Goal: Find specific page/section: Find specific page/section

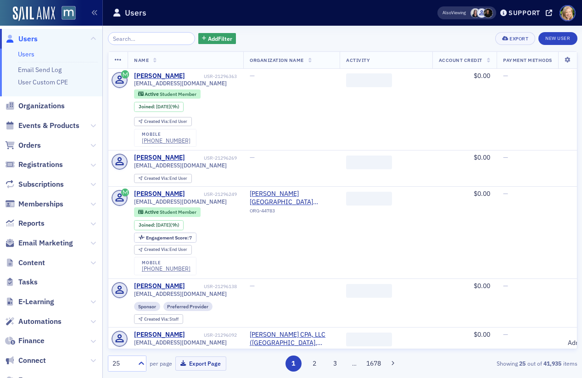
type input "t"
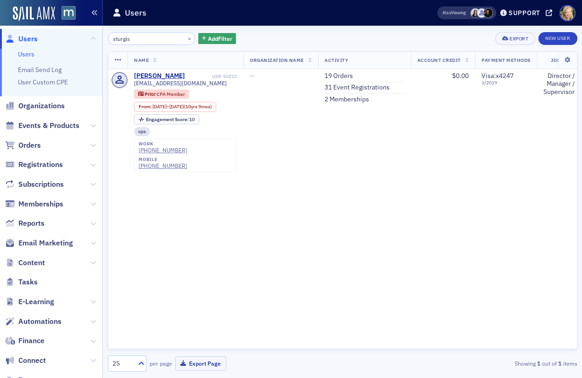
type input "sturgis"
click at [40, 163] on span "Registrations" at bounding box center [40, 165] width 45 height 10
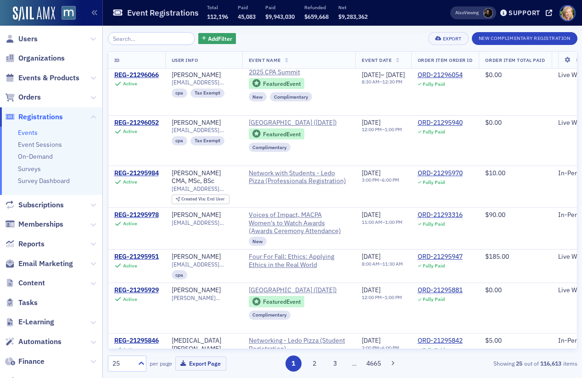
scroll to position [507, 0]
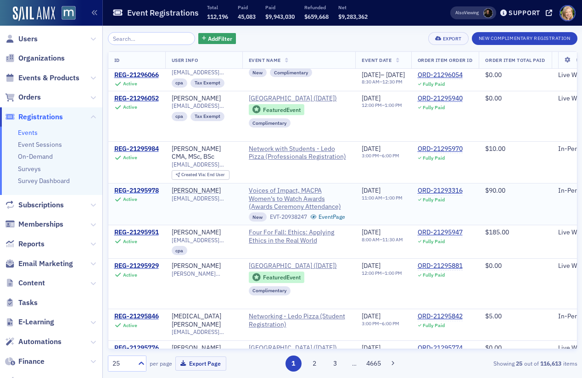
click at [149, 195] on div "REG-21295978" at bounding box center [136, 191] width 45 height 8
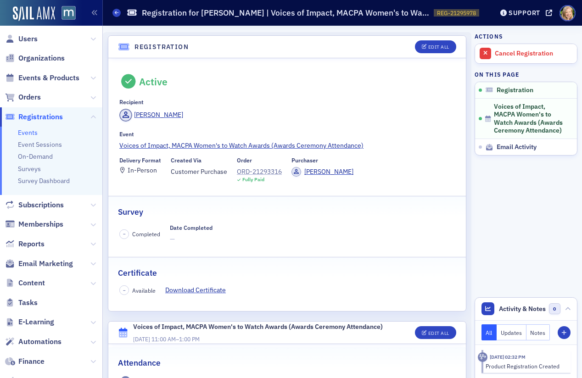
click at [267, 172] on div "ORD-21293316" at bounding box center [259, 172] width 45 height 10
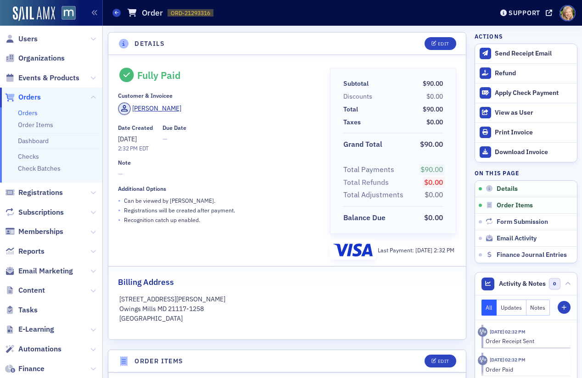
click at [108, 39] on header "Details Edit" at bounding box center [287, 44] width 358 height 22
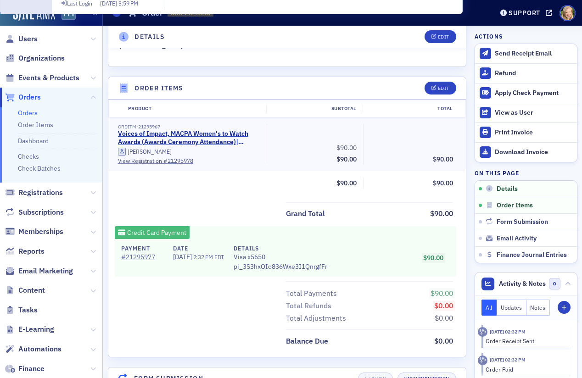
scroll to position [297, 0]
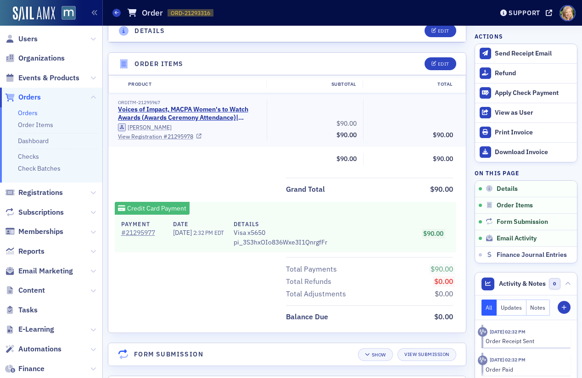
click at [154, 137] on link "View Registration # 21295978" at bounding box center [189, 136] width 143 height 8
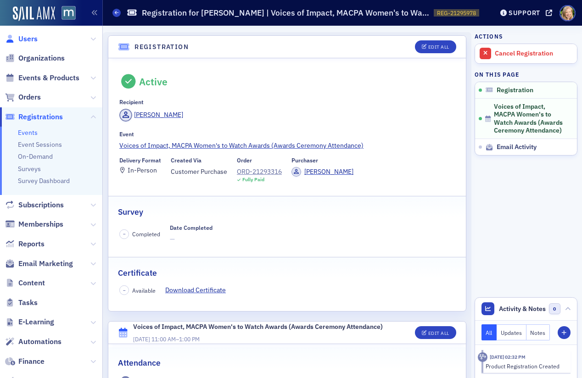
click at [29, 35] on span "Users" at bounding box center [27, 39] width 19 height 10
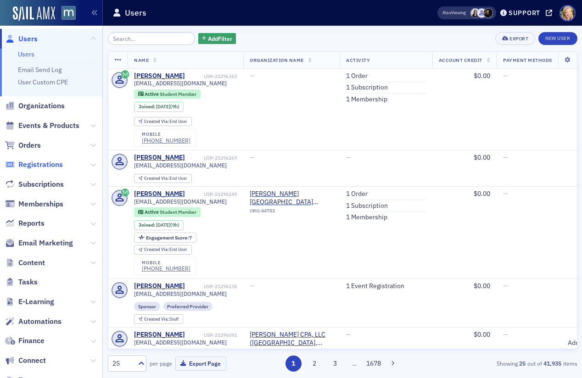
click at [34, 164] on span "Registrations" at bounding box center [40, 165] width 45 height 10
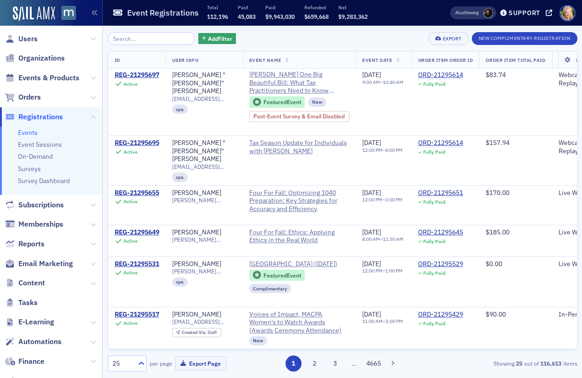
scroll to position [944, 0]
click at [316, 366] on button "2" at bounding box center [314, 364] width 16 height 16
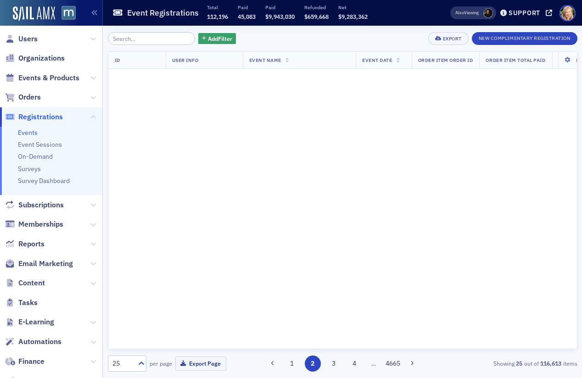
scroll to position [0, 0]
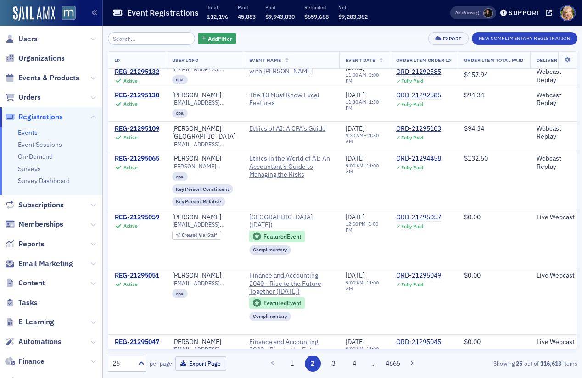
scroll to position [788, 0]
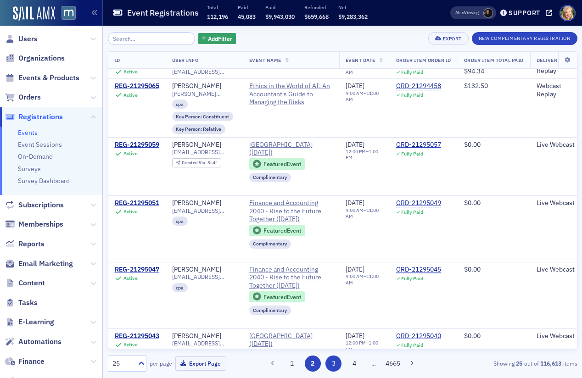
click at [333, 363] on button "3" at bounding box center [333, 364] width 16 height 16
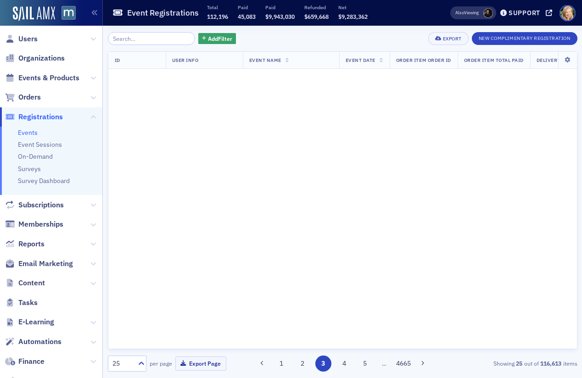
scroll to position [0, 0]
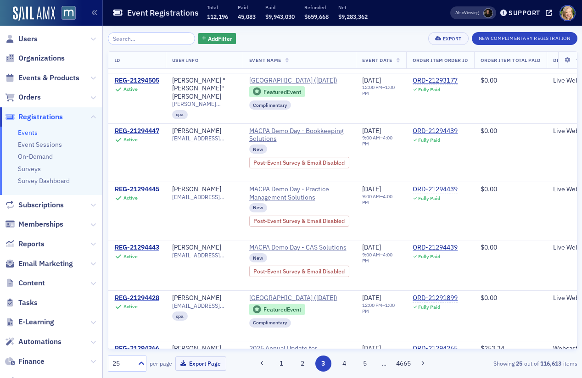
scroll to position [892, 0]
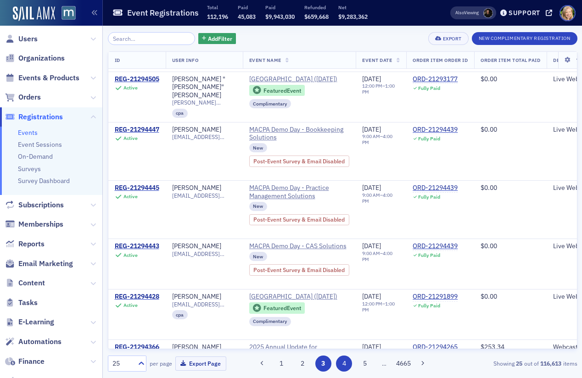
click at [347, 360] on button "4" at bounding box center [344, 364] width 16 height 16
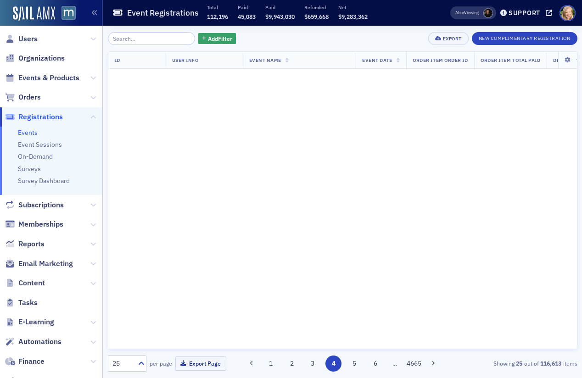
scroll to position [0, 0]
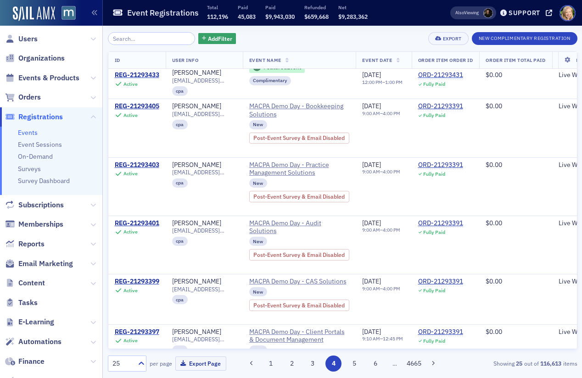
scroll to position [957, 0]
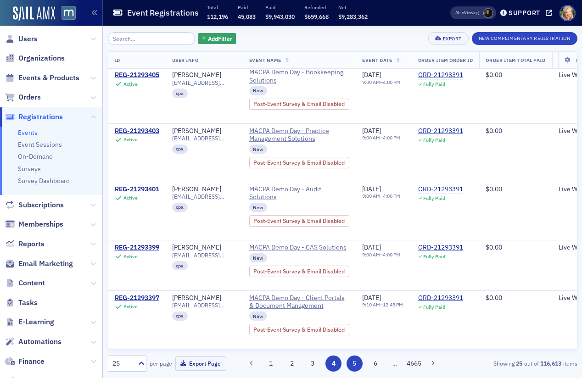
click at [352, 361] on button "5" at bounding box center [355, 364] width 16 height 16
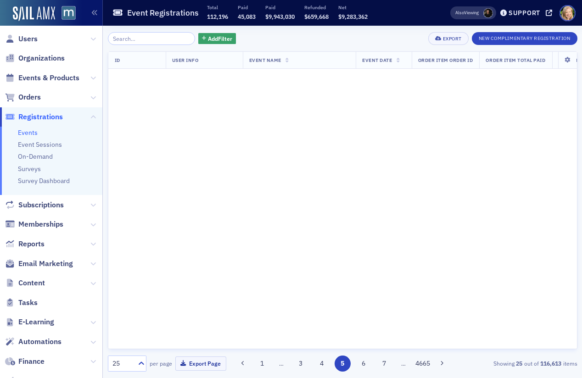
scroll to position [0, 0]
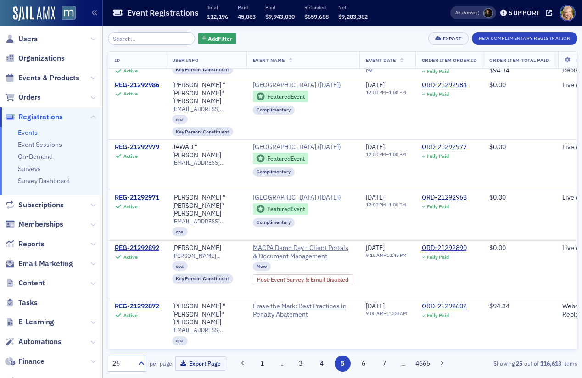
scroll to position [1009, 0]
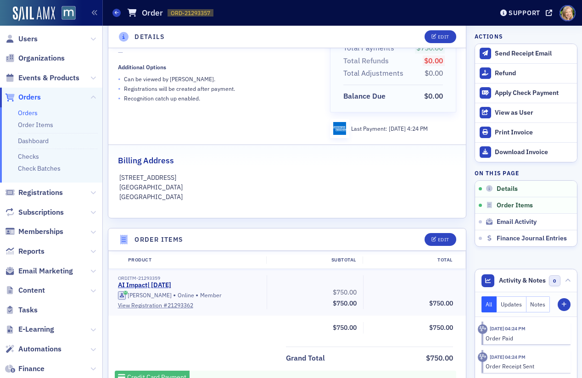
scroll to position [252, 0]
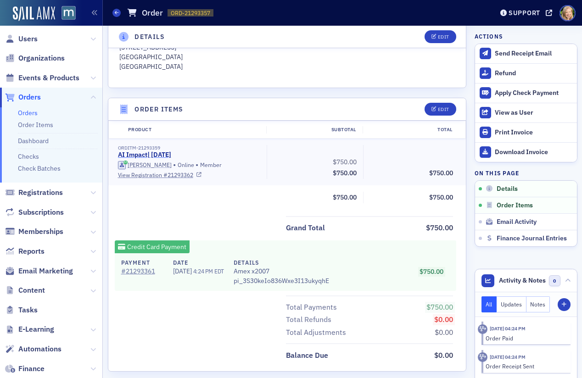
click at [171, 157] on link "AI Impact | 9/18/2025" at bounding box center [144, 155] width 53 height 8
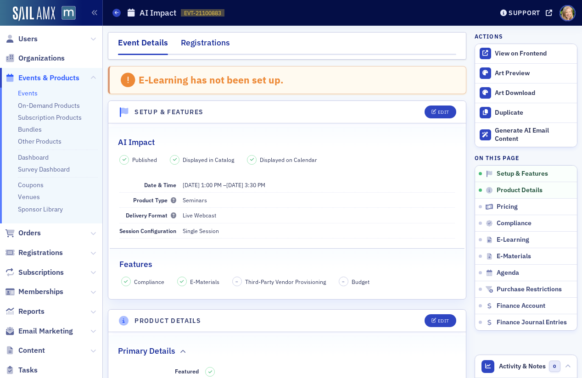
click at [205, 50] on div "Registrations" at bounding box center [205, 45] width 49 height 17
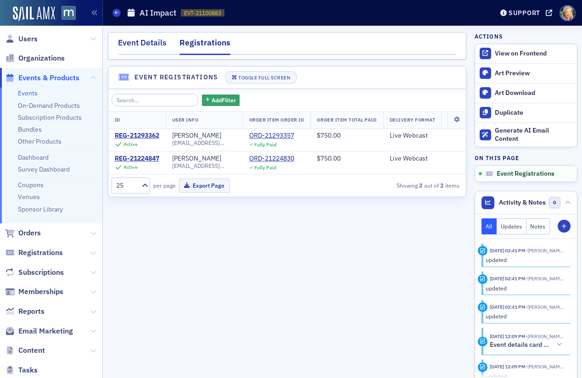
click at [142, 41] on div "Event Details" at bounding box center [142, 45] width 49 height 17
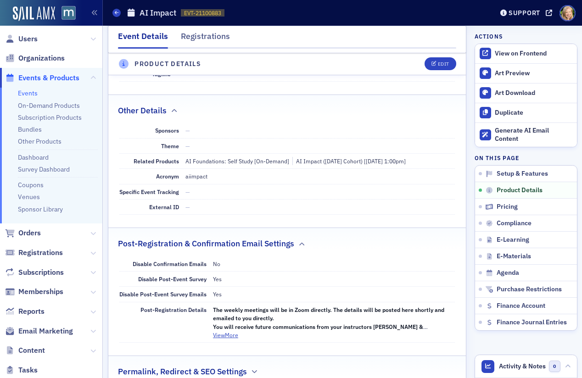
scroll to position [640, 0]
